Goal: Transaction & Acquisition: Purchase product/service

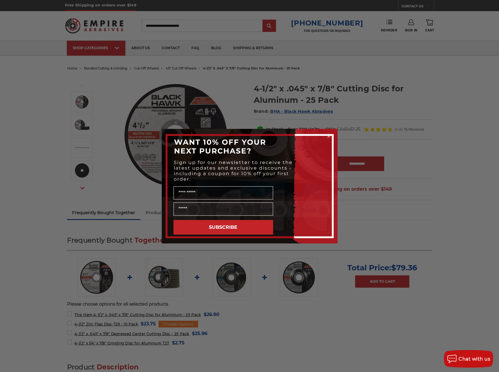
click at [325, 134] on form "WANT 10% OFF YOUR NEXT PURCHASE? Sign up for our newsletter to receive the late…" at bounding box center [250, 186] width 176 height 115
click at [326, 135] on circle "Close dialog" at bounding box center [329, 136] width 6 height 6
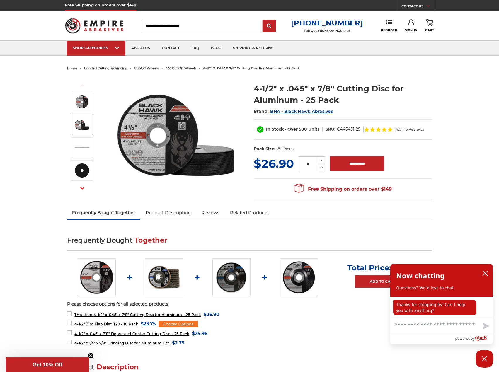
click at [201, 156] on img at bounding box center [175, 135] width 117 height 117
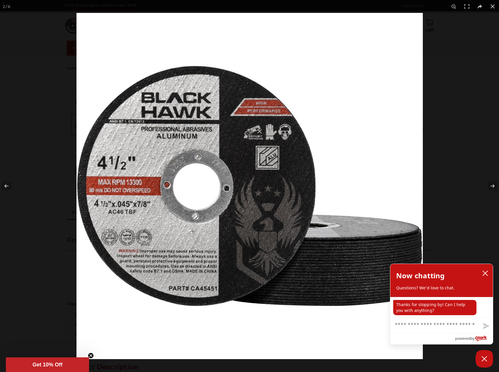
click at [370, 239] on img at bounding box center [249, 186] width 346 height 346
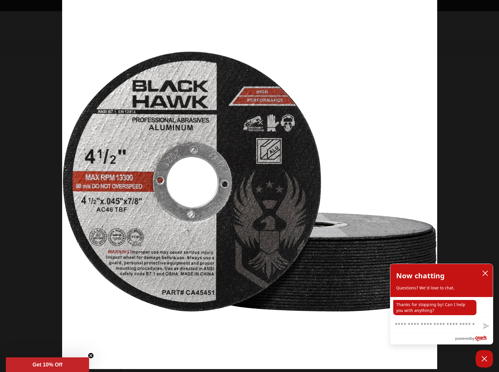
click at [370, 239] on img at bounding box center [249, 181] width 375 height 375
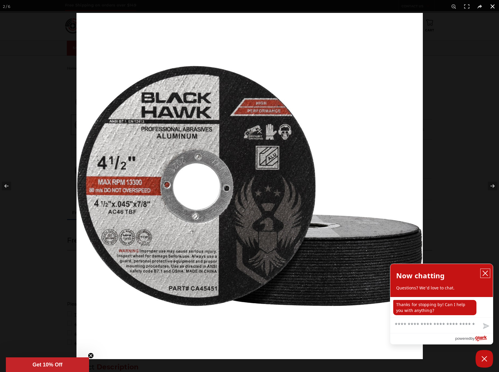
click at [483, 274] on icon "close chatbox" at bounding box center [485, 273] width 6 height 6
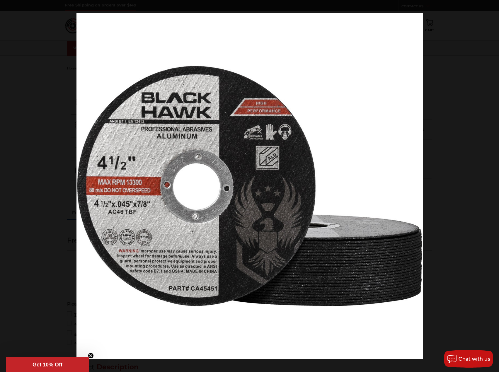
click at [492, 4] on button at bounding box center [492, 6] width 13 height 13
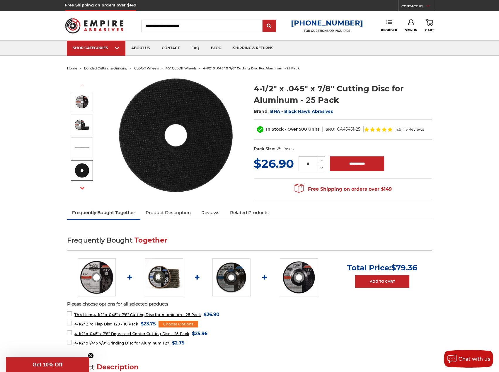
click at [84, 188] on use "button" at bounding box center [82, 188] width 4 height 2
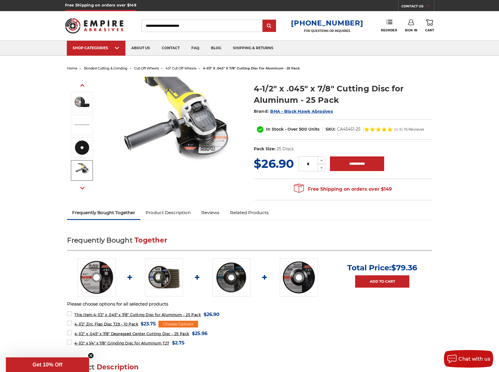
click at [82, 168] on img at bounding box center [82, 170] width 15 height 15
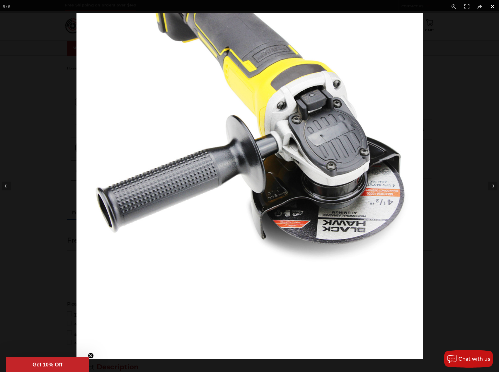
click at [490, 6] on button at bounding box center [492, 6] width 13 height 13
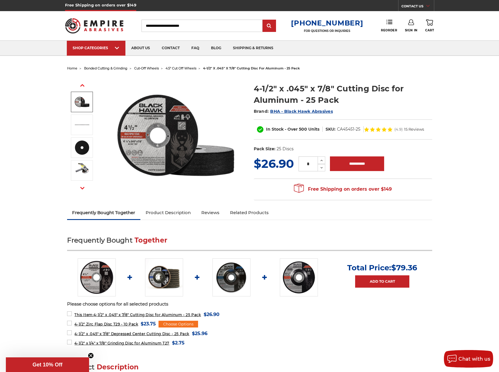
click at [85, 108] on img at bounding box center [82, 102] width 15 height 15
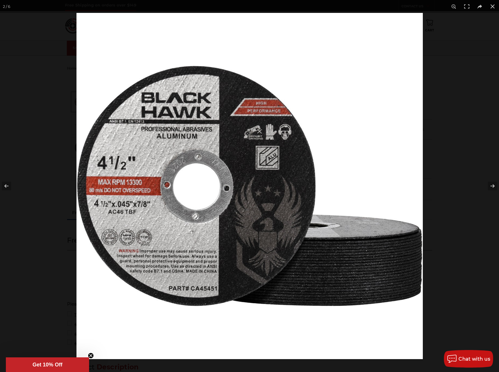
click at [264, 129] on img at bounding box center [249, 186] width 346 height 346
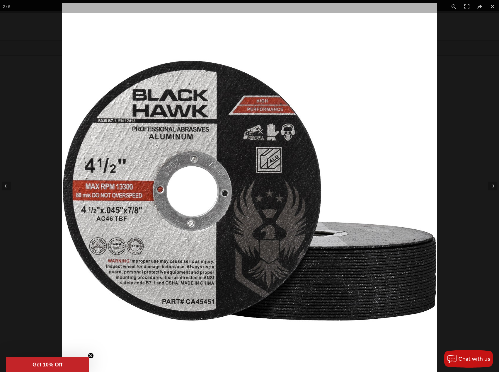
click at [264, 129] on img at bounding box center [249, 190] width 375 height 375
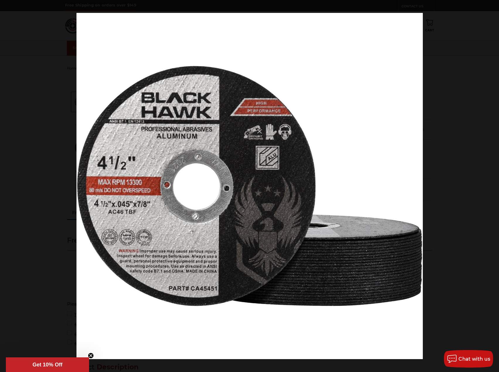
click at [37, 222] on div at bounding box center [249, 186] width 499 height 372
